Goal: Find specific page/section: Find specific page/section

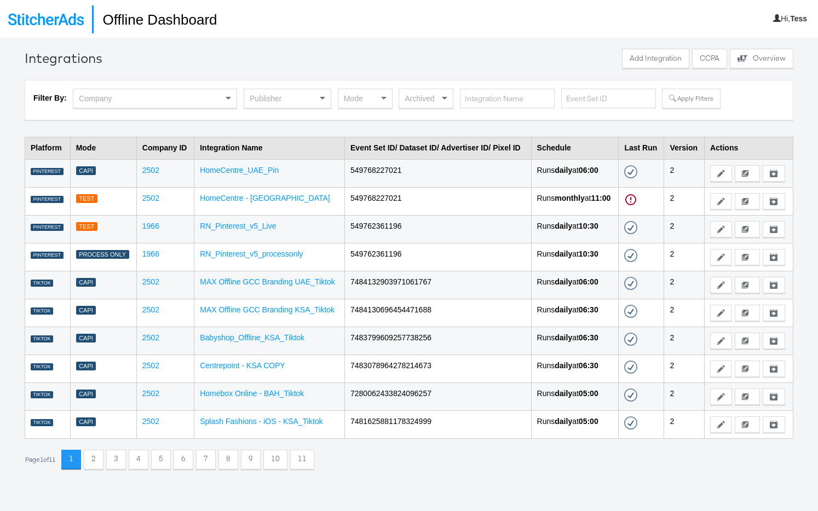
click at [180, 103] on div "Company" at bounding box center [154, 98] width 163 height 19
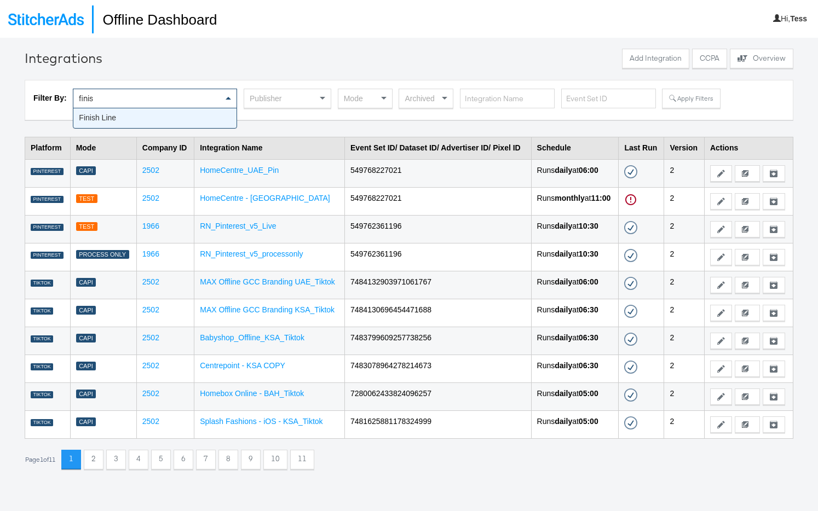
type input "finish"
click at [675, 99] on button "Apply Filters" at bounding box center [691, 99] width 58 height 20
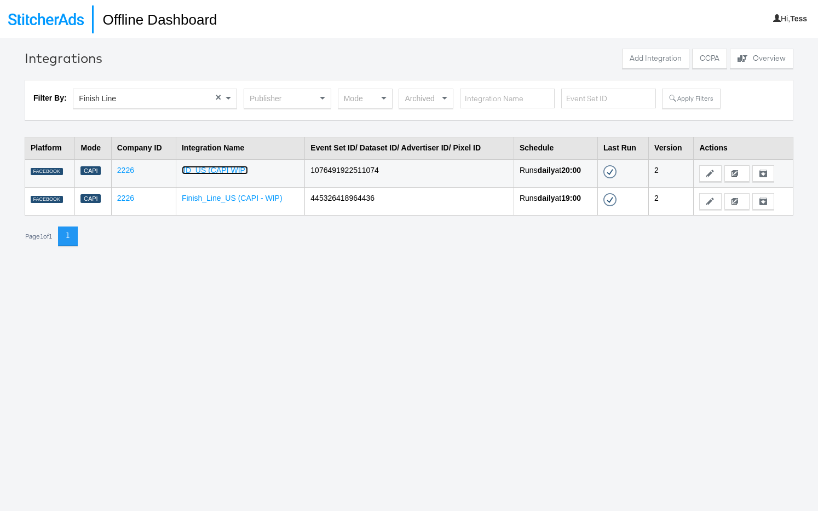
click at [210, 167] on link "JD_US (CAPI WIP)" at bounding box center [215, 170] width 66 height 9
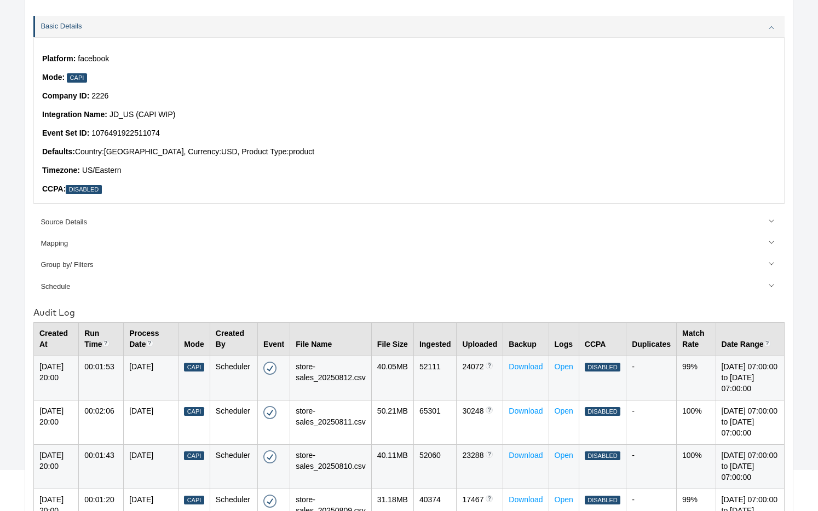
scroll to position [77, 0]
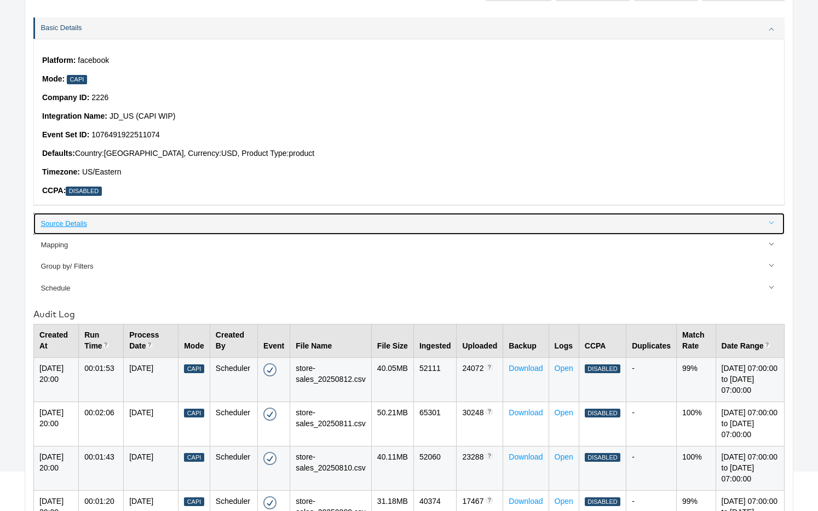
click at [78, 215] on link "Source Details" at bounding box center [408, 223] width 751 height 21
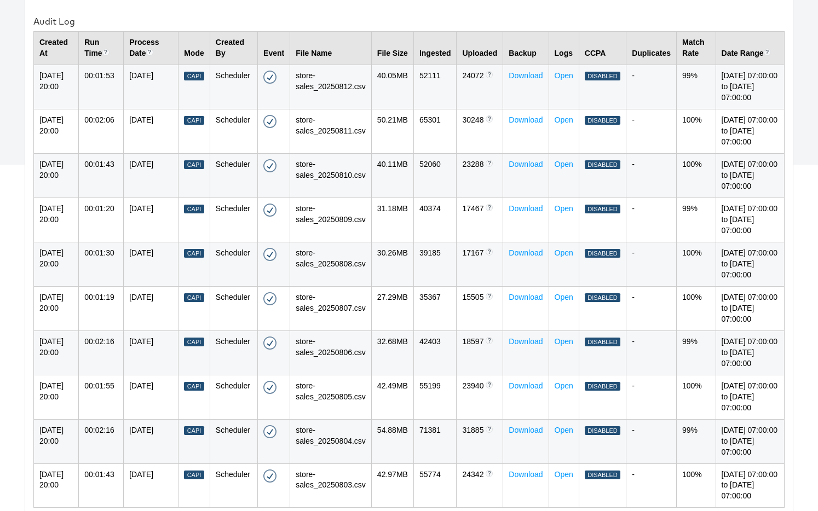
scroll to position [400, 0]
